Goal: Check status: Check status

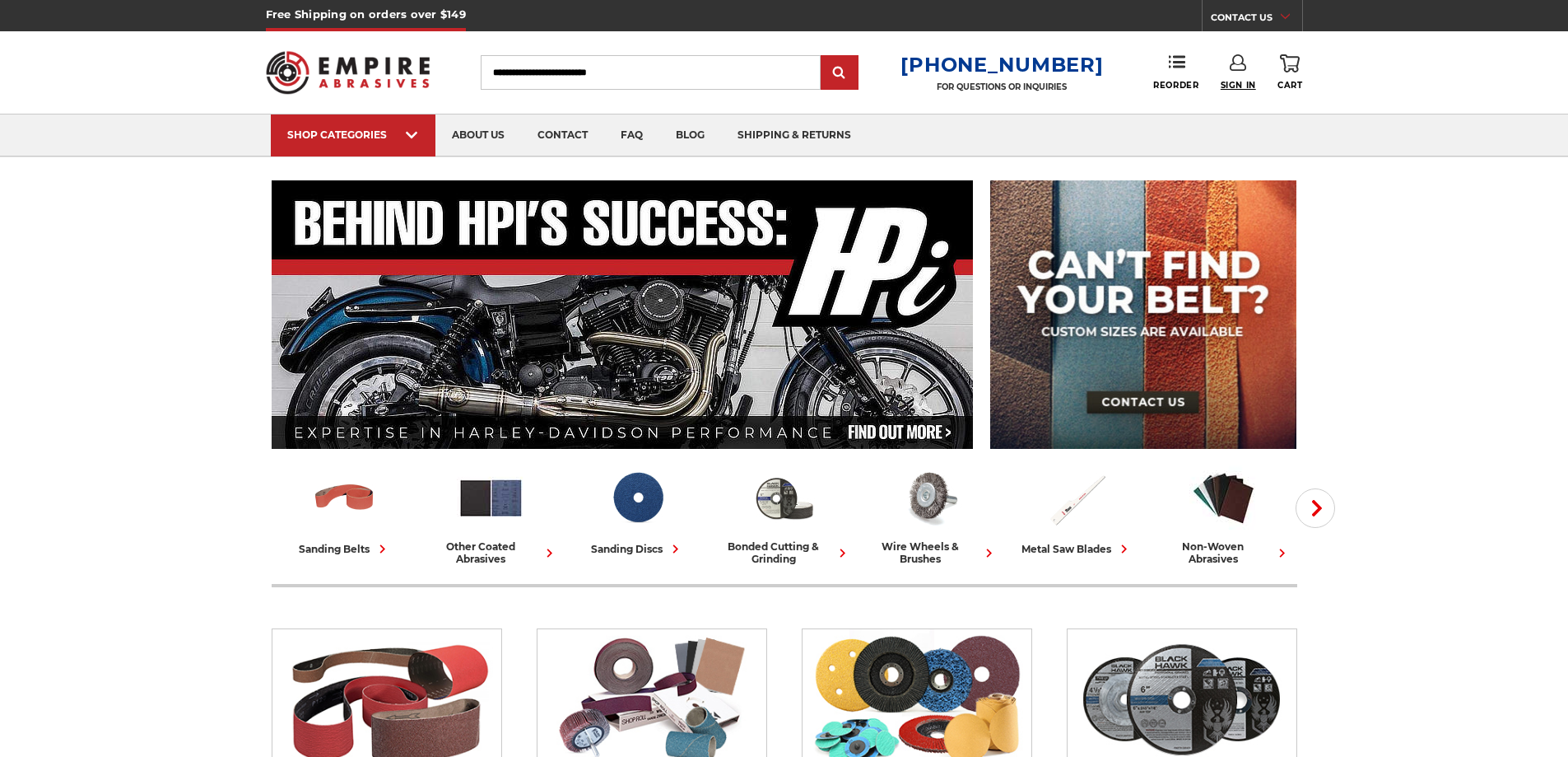
click at [1245, 82] on span "Sign In" at bounding box center [1238, 85] width 35 height 11
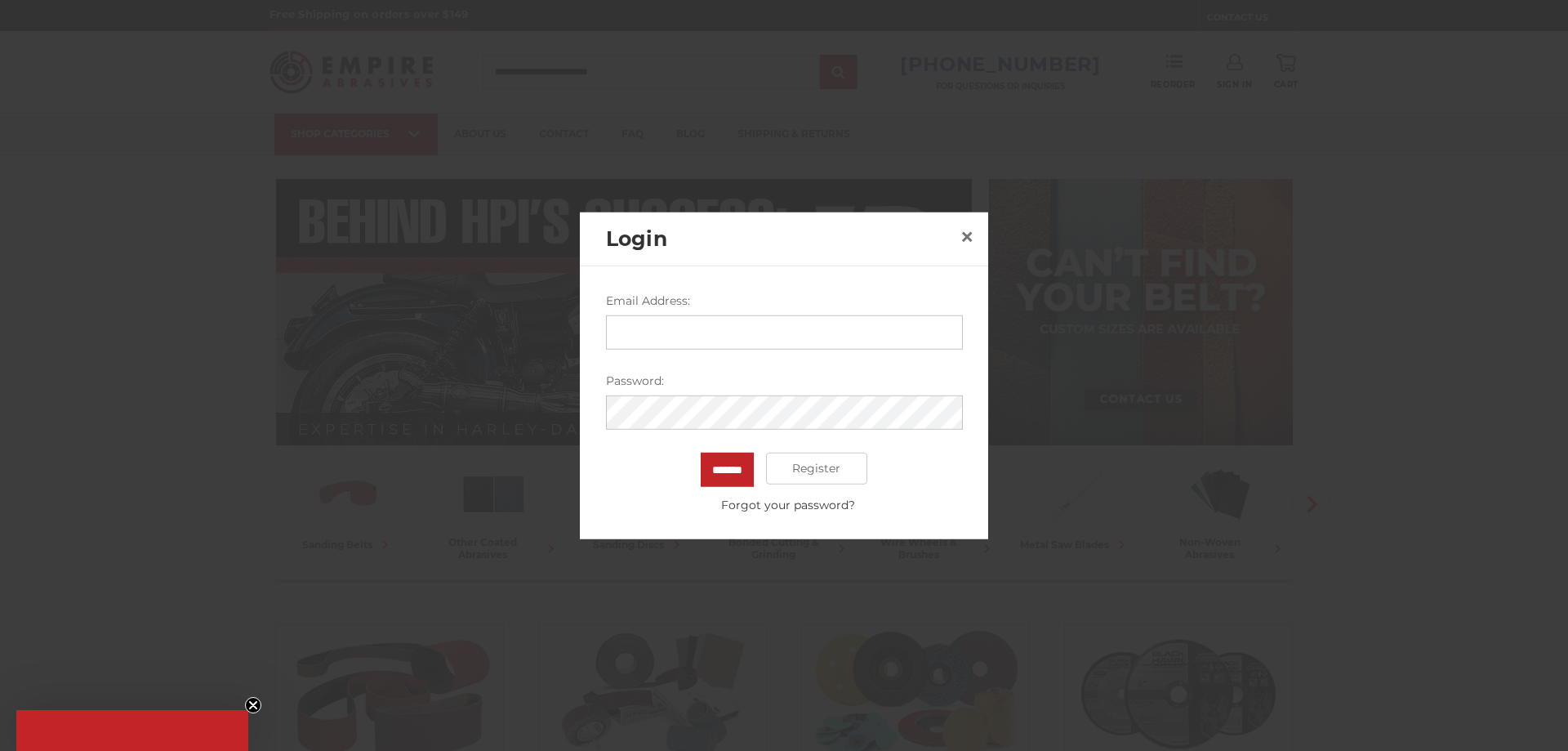
drag, startPoint x: 669, startPoint y: 324, endPoint x: 685, endPoint y: 325, distance: 16.0
click at [669, 324] on input "Email Address:" at bounding box center [784, 331] width 357 height 34
type input "**********"
click at [700, 452] on input "*******" at bounding box center [727, 468] width 53 height 34
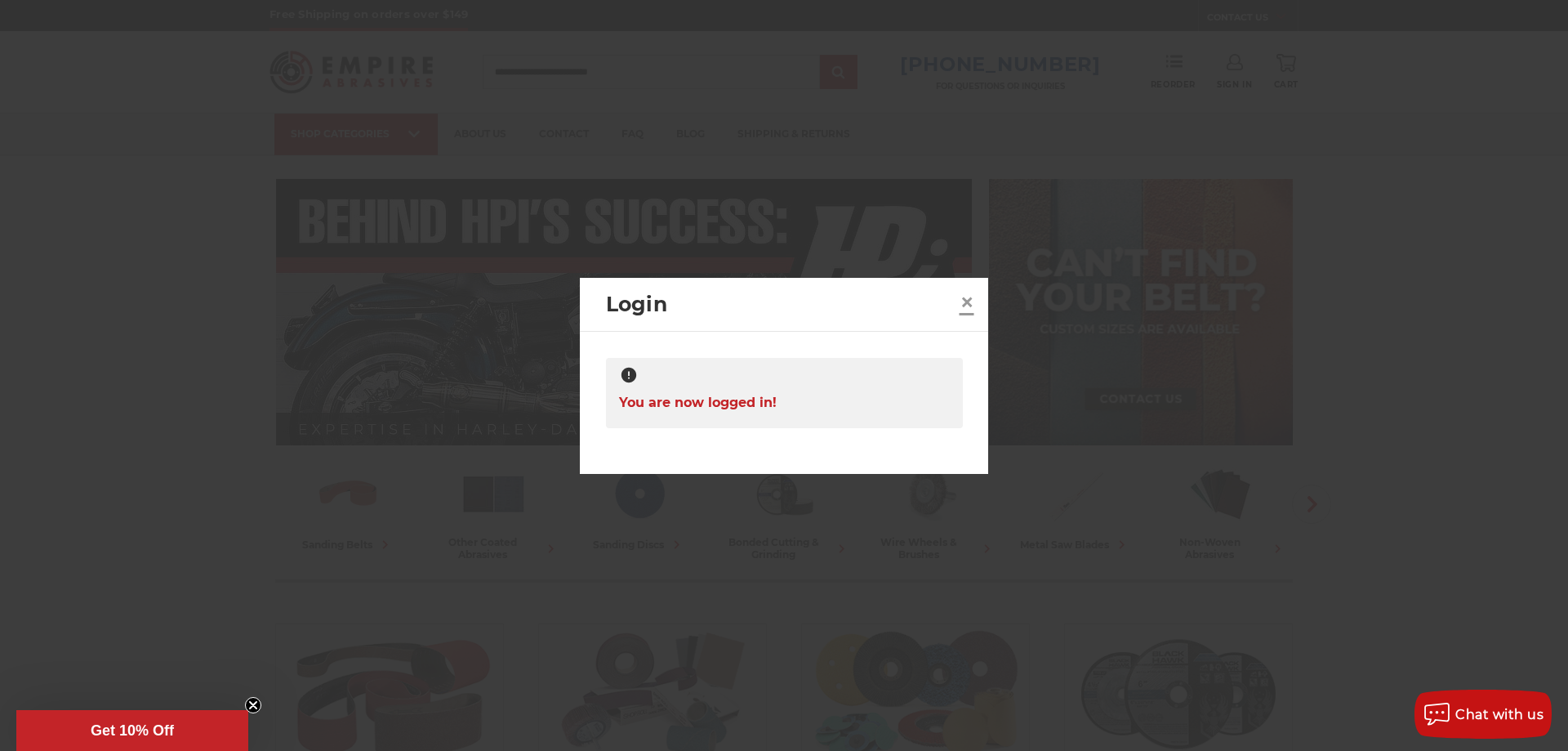
click at [967, 295] on span "×" at bounding box center [967, 301] width 15 height 32
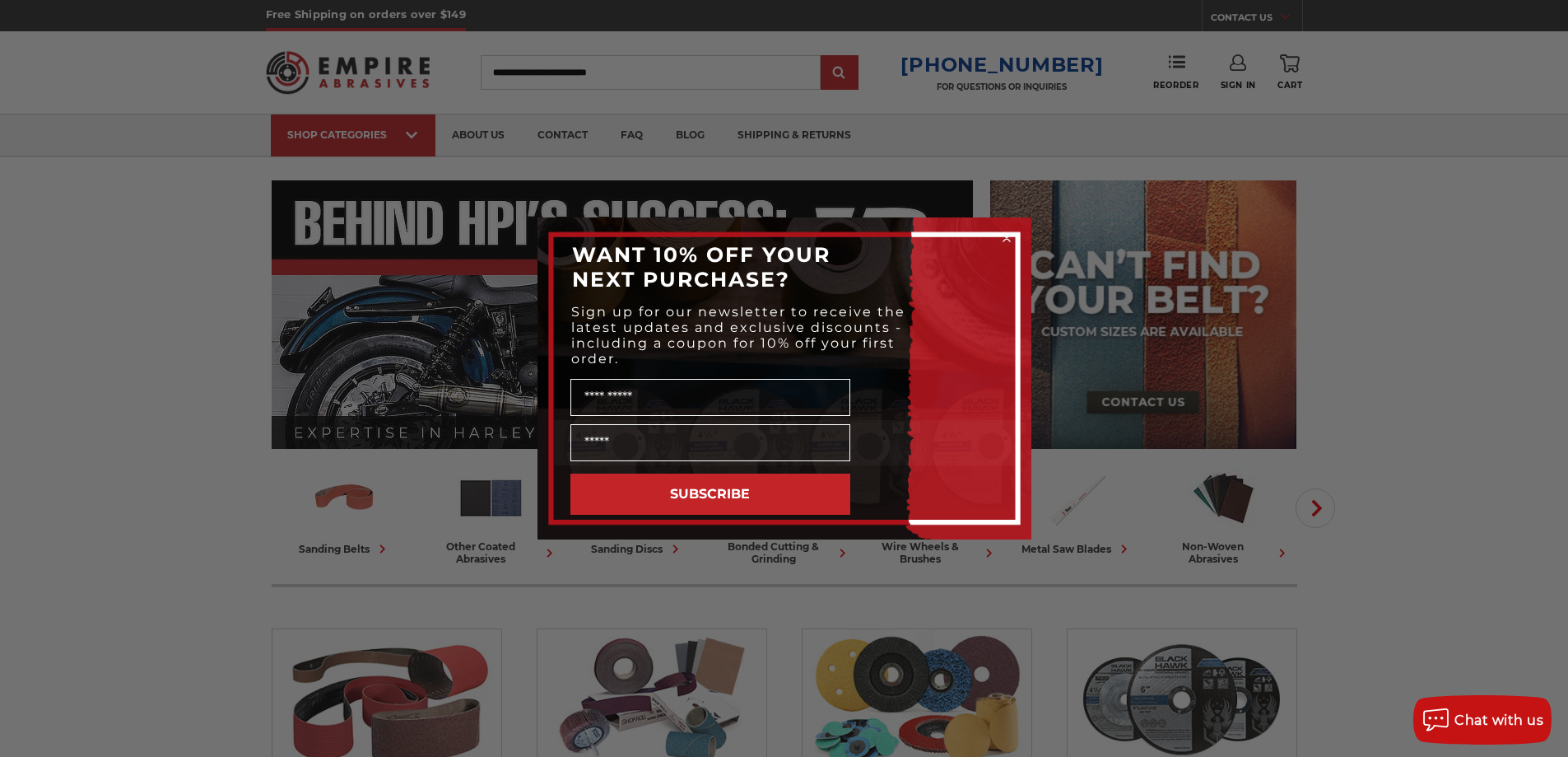
click at [999, 239] on circle "Close dialog" at bounding box center [1006, 238] width 16 height 16
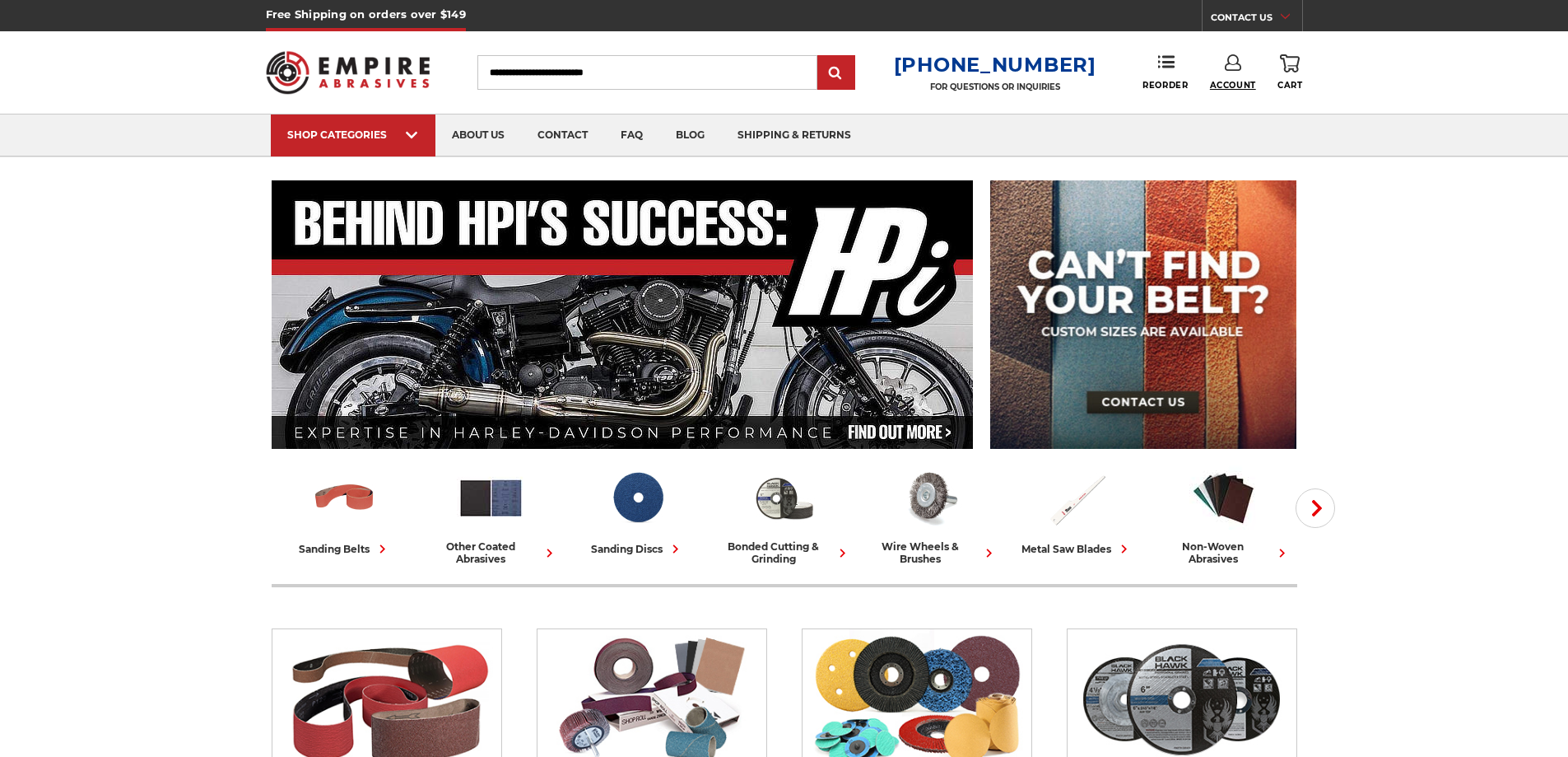
click at [1230, 87] on span "Account" at bounding box center [1232, 85] width 46 height 11
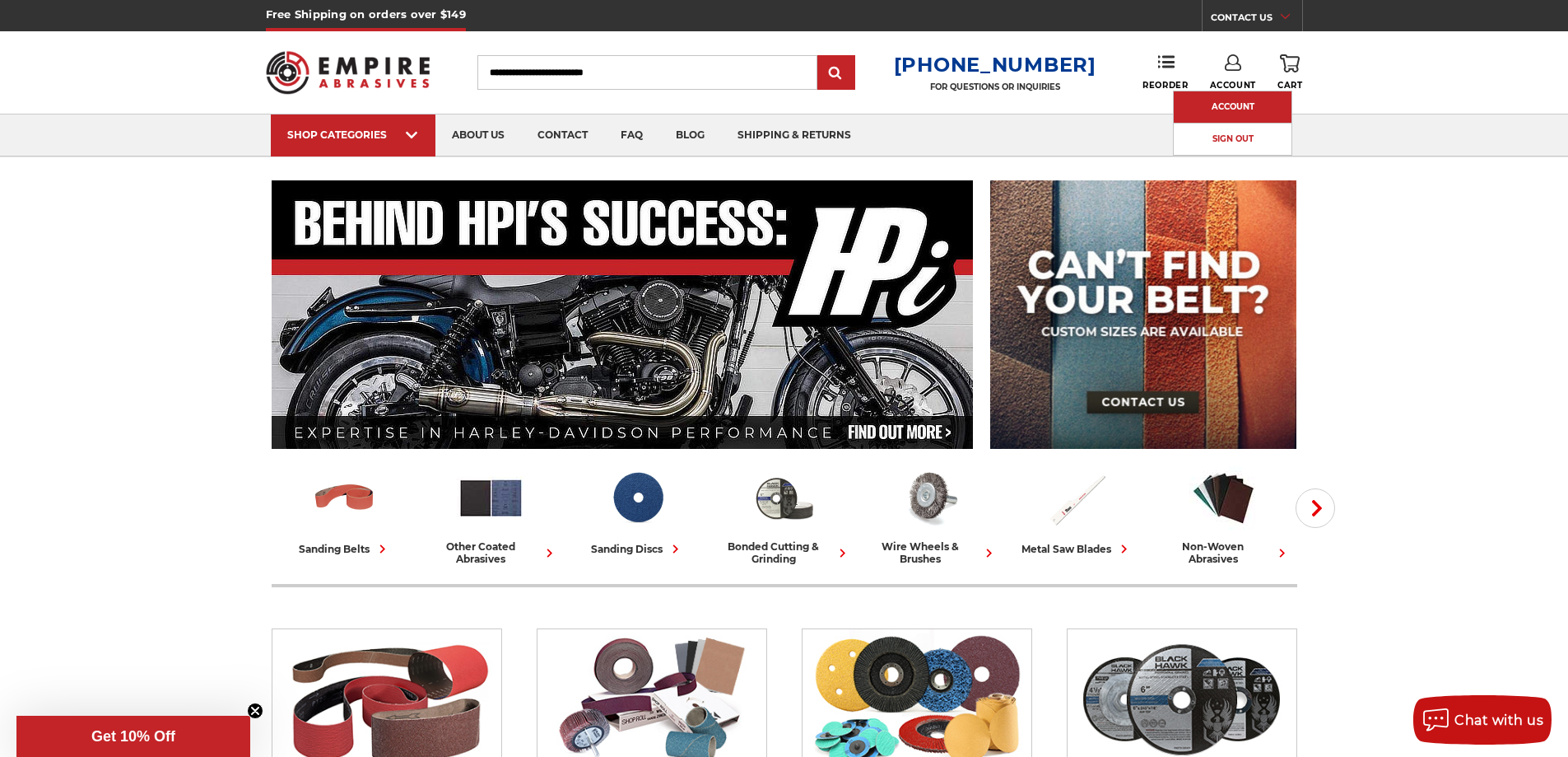
click at [1217, 108] on link "Account" at bounding box center [1232, 107] width 117 height 31
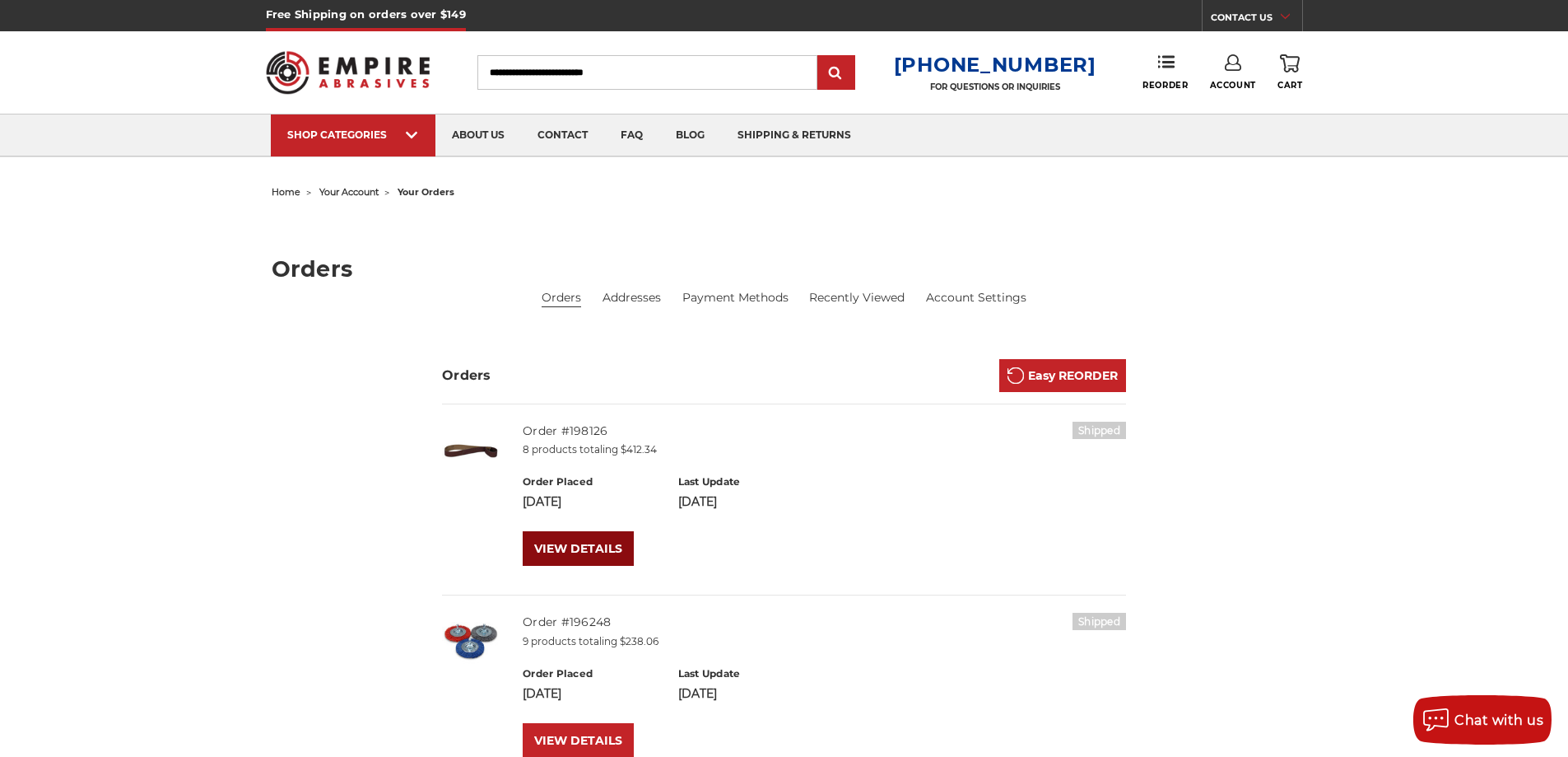
drag, startPoint x: 593, startPoint y: 548, endPoint x: 605, endPoint y: 548, distance: 12.0
click at [594, 548] on link "VIEW DETAILS" at bounding box center [577, 547] width 111 height 34
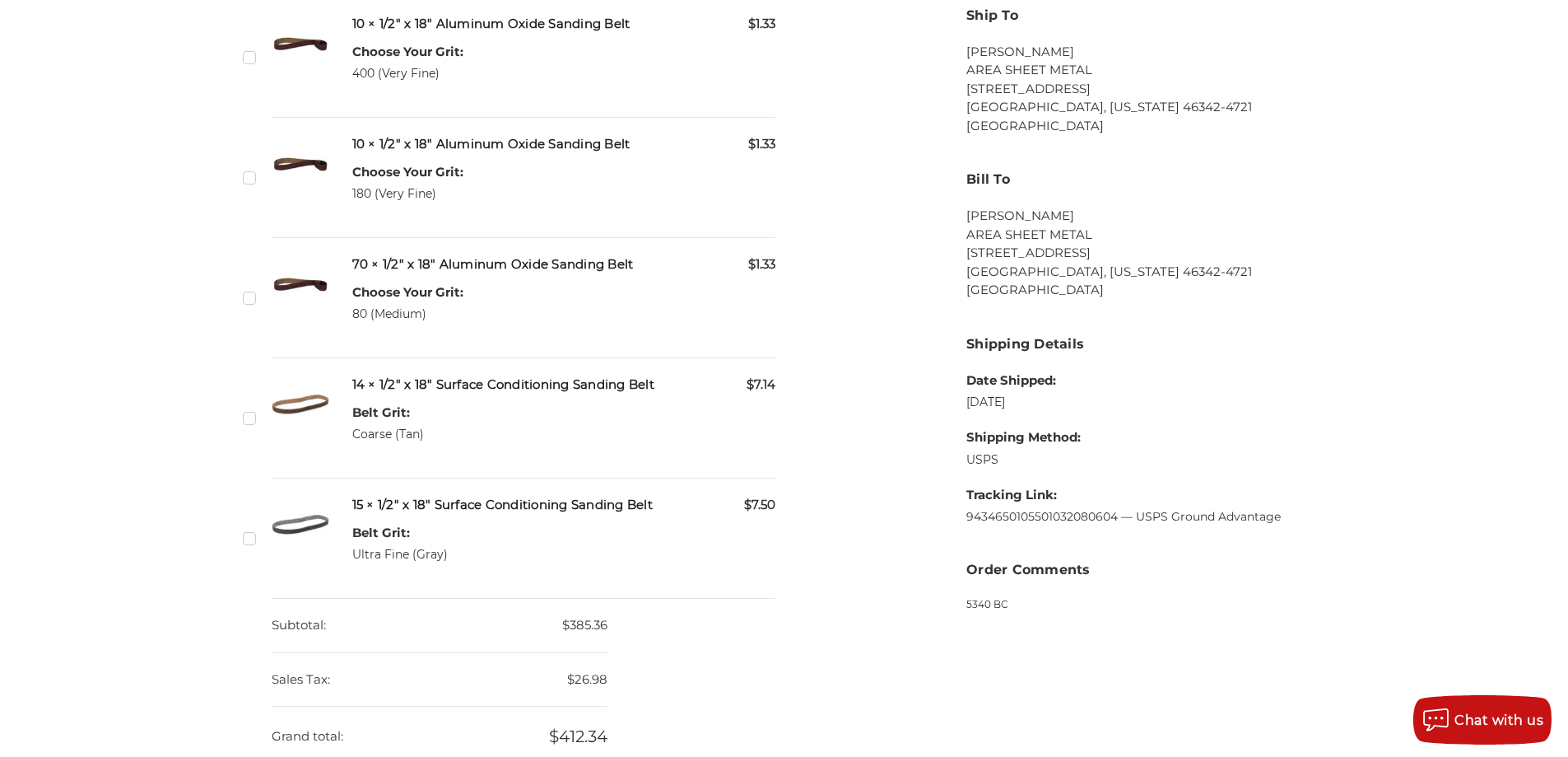
scroll to position [824, 0]
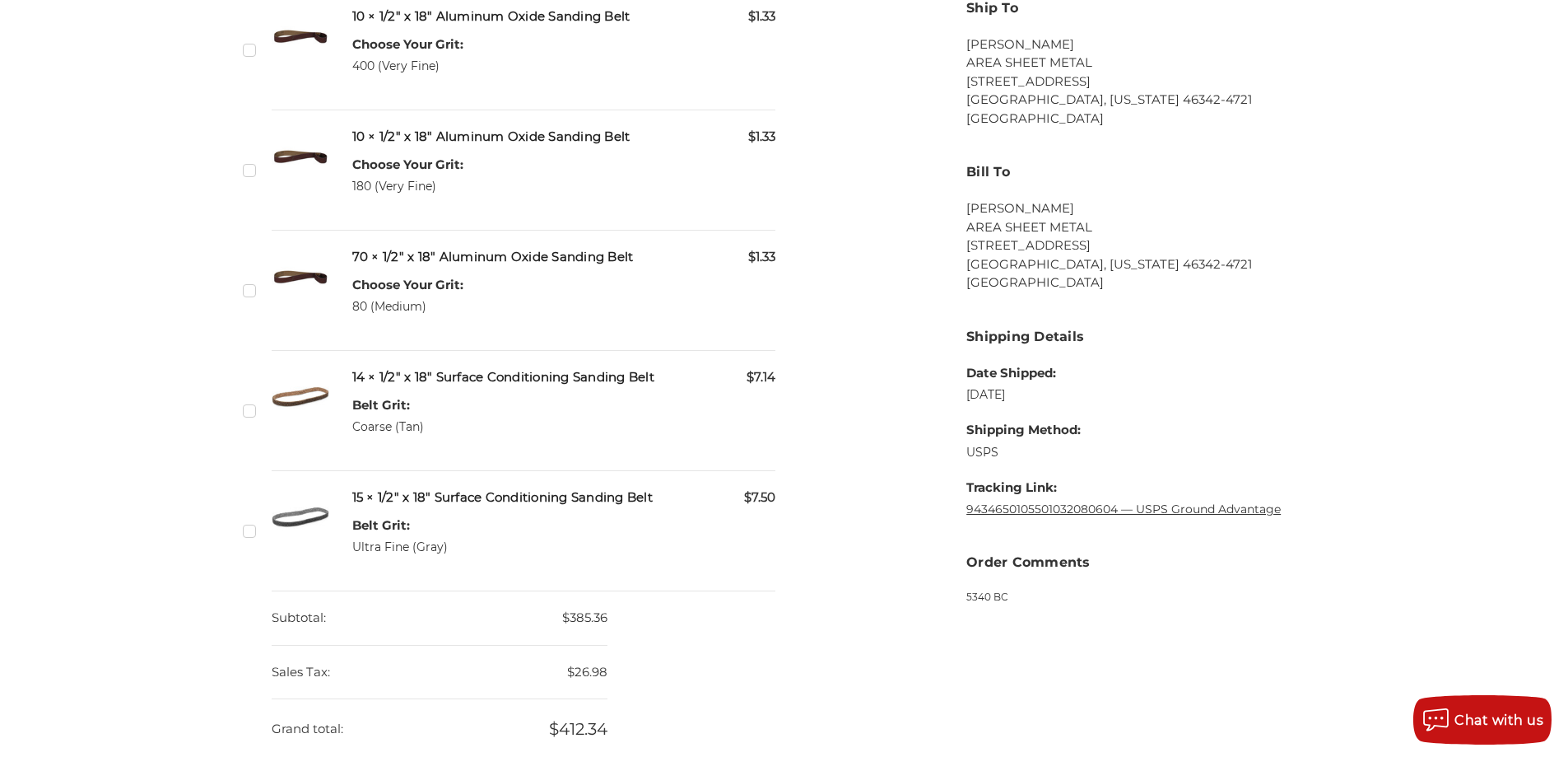
click at [1010, 509] on link "9434650105501032080604 — USPS Ground Advantage" at bounding box center [1123, 508] width 314 height 15
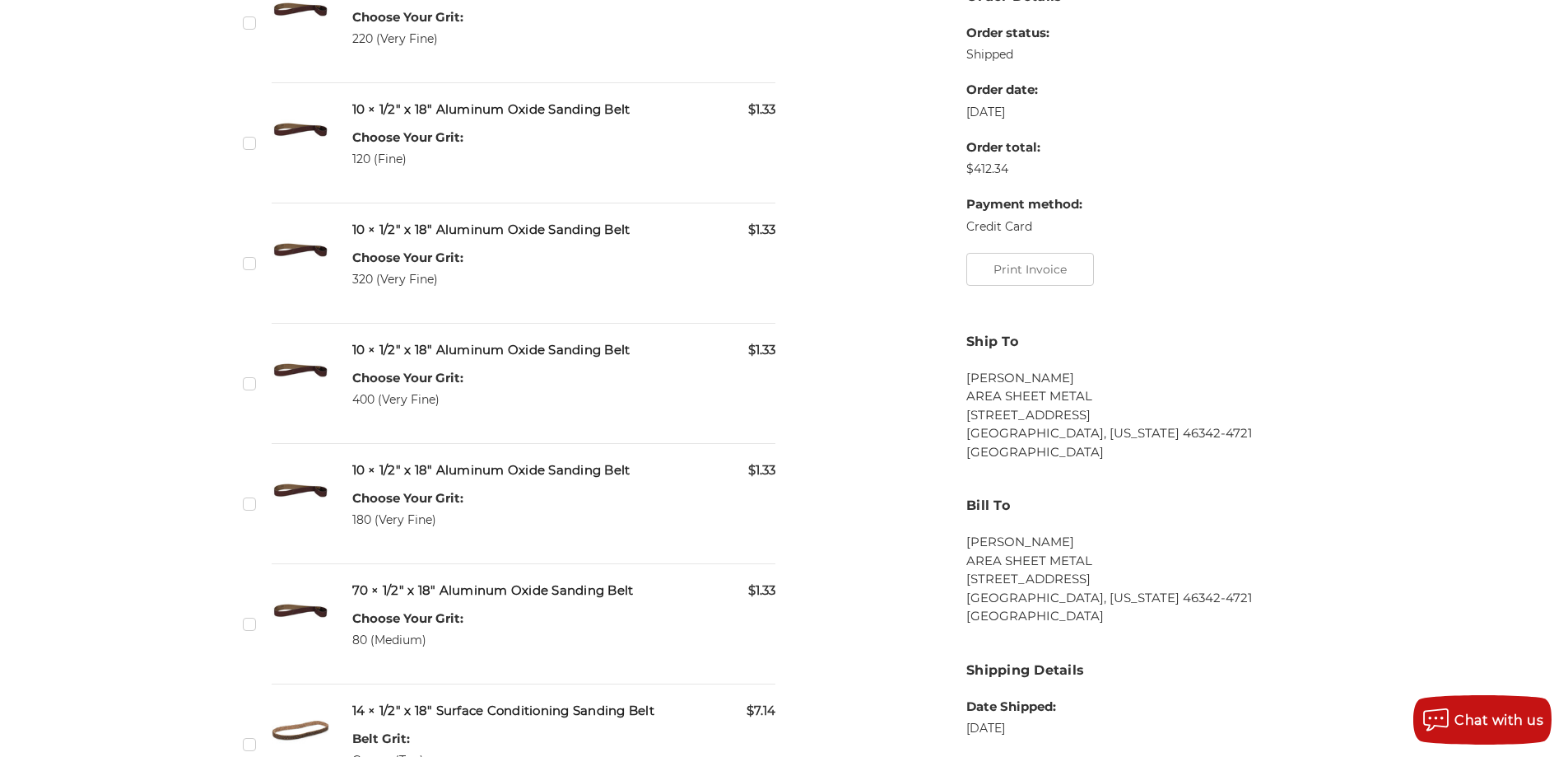
scroll to position [741, 0]
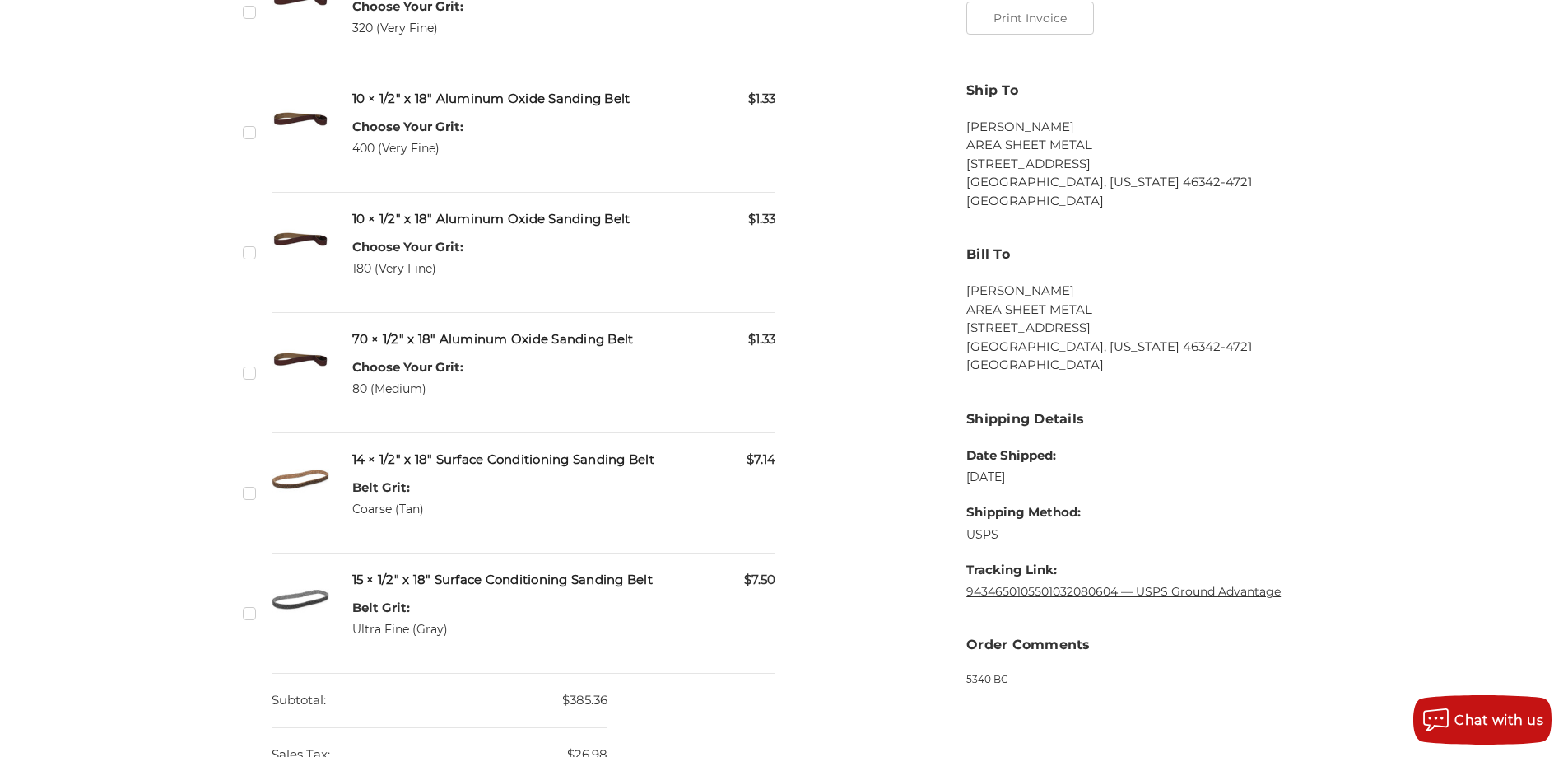
click at [1084, 590] on link "9434650105501032080604 — USPS Ground Advantage" at bounding box center [1123, 591] width 314 height 15
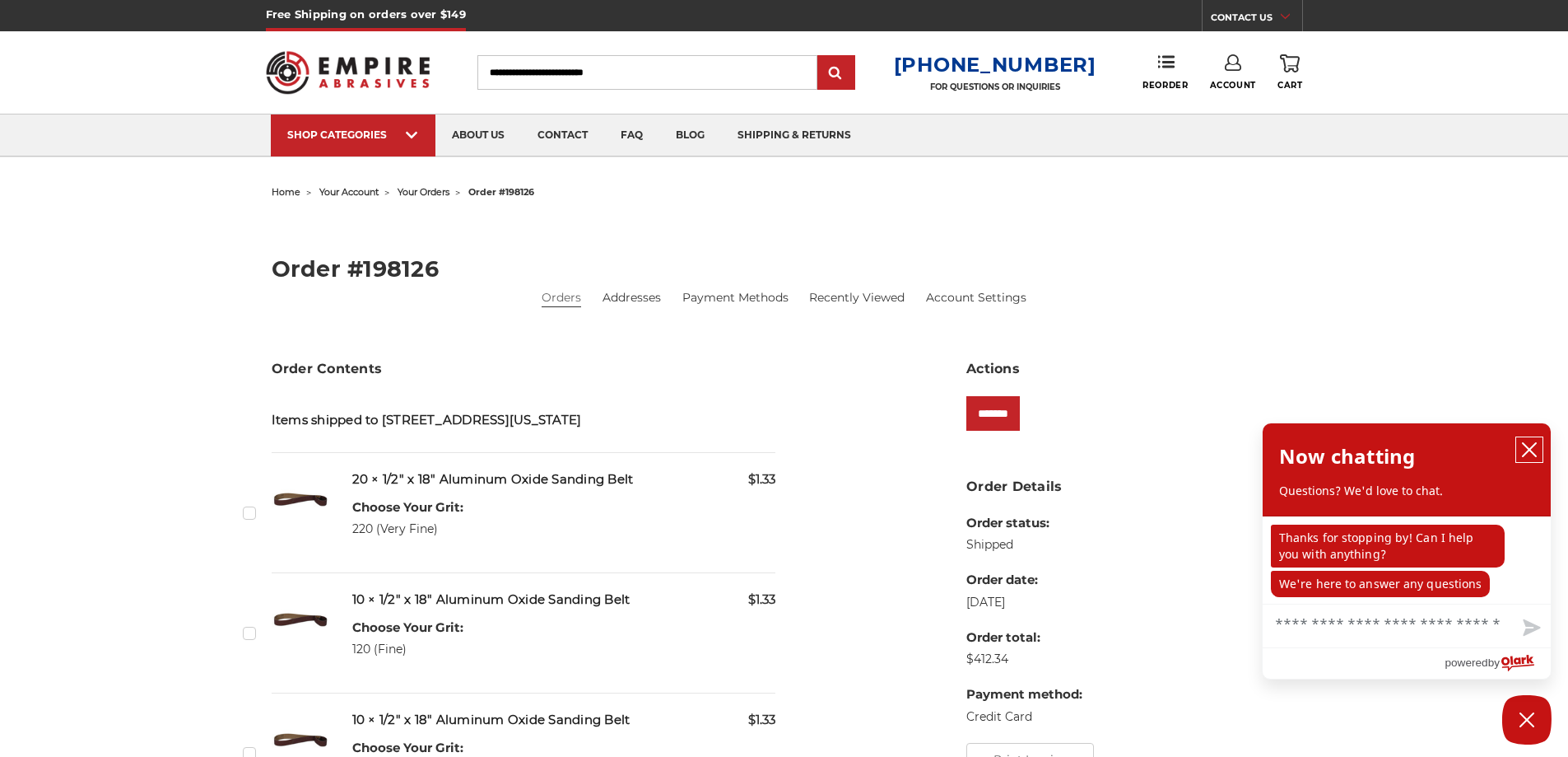
click at [1531, 450] on icon "close chatbox" at bounding box center [1529, 449] width 17 height 17
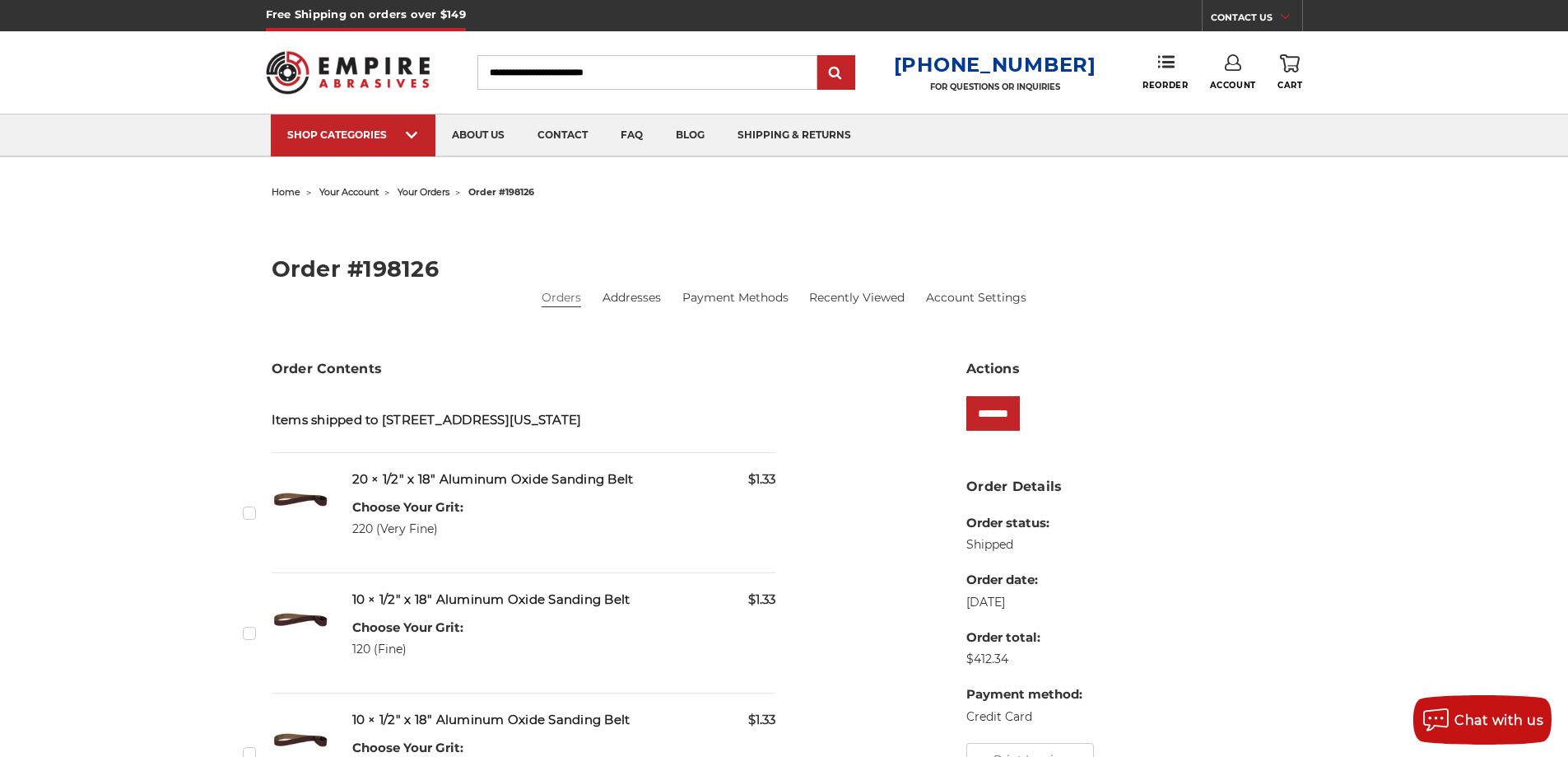
click at [1235, 64] on use at bounding box center [1232, 62] width 17 height 17
click at [1217, 147] on link "Sign Out" at bounding box center [1232, 139] width 117 height 32
